Goal: Task Accomplishment & Management: Use online tool/utility

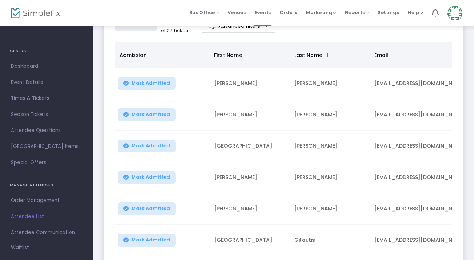
scroll to position [79, 0]
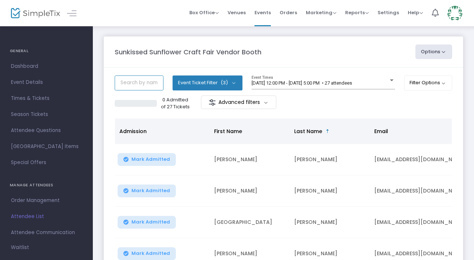
click at [158, 81] on input "text" at bounding box center [139, 82] width 49 height 15
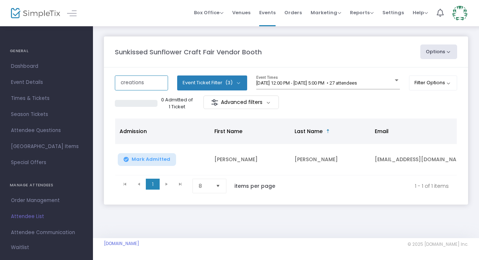
click at [150, 78] on input "creations" at bounding box center [141, 82] width 53 height 15
click at [142, 82] on input "[PERSON_NAME]" at bounding box center [141, 82] width 53 height 15
click at [138, 78] on input "destiny" at bounding box center [141, 82] width 53 height 15
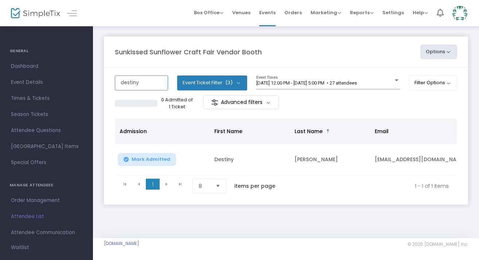
click at [138, 78] on input "destiny" at bounding box center [141, 82] width 53 height 15
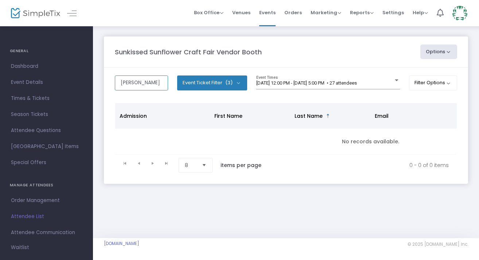
click at [147, 85] on input "[PERSON_NAME]" at bounding box center [141, 82] width 53 height 15
type input "madalina"
